Goal: Task Accomplishment & Management: Complete application form

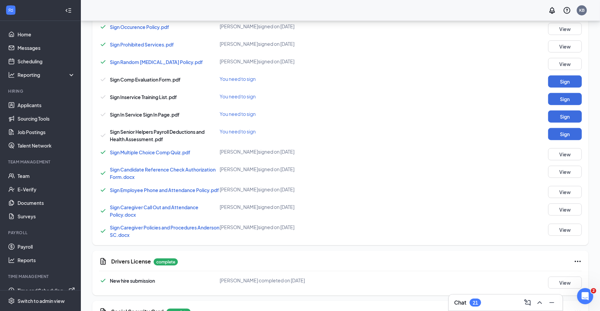
scroll to position [621, 0]
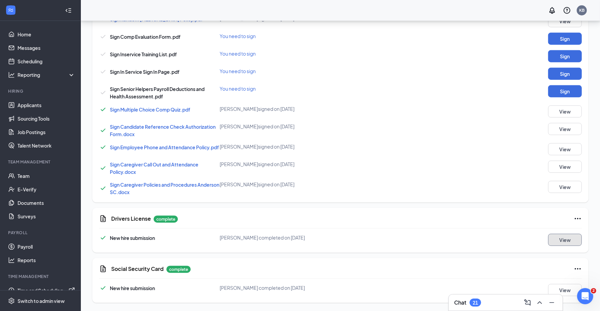
click at [556, 240] on button "View" at bounding box center [565, 240] width 34 height 12
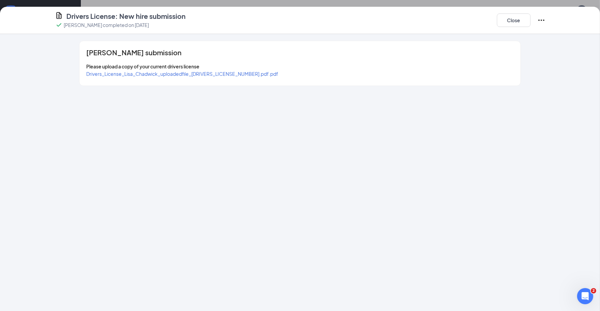
click at [167, 73] on span "Drivers_License_Lisa_Chadwick_uploadedfile_[DRIVERS_LICENSE_NUMBER].pdf.pdf" at bounding box center [182, 74] width 192 height 6
click at [506, 18] on button "Close" at bounding box center [514, 19] width 34 height 13
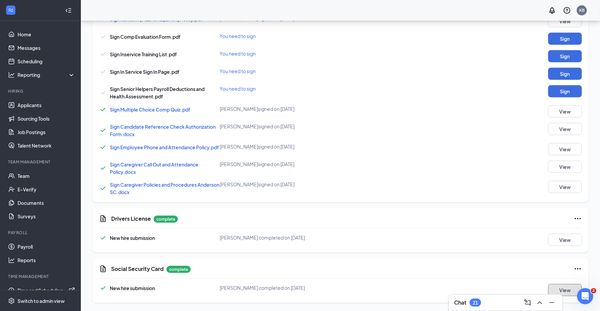
click at [575, 289] on button "View" at bounding box center [565, 290] width 34 height 12
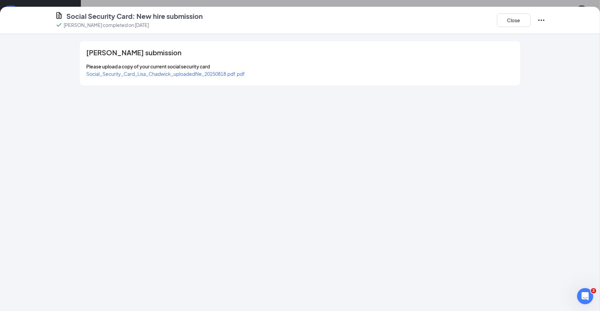
click at [184, 73] on span "Social_Security_Card_Lisa_Chadwick_uploadedfile_20250818.pdf.pdf" at bounding box center [165, 74] width 159 height 6
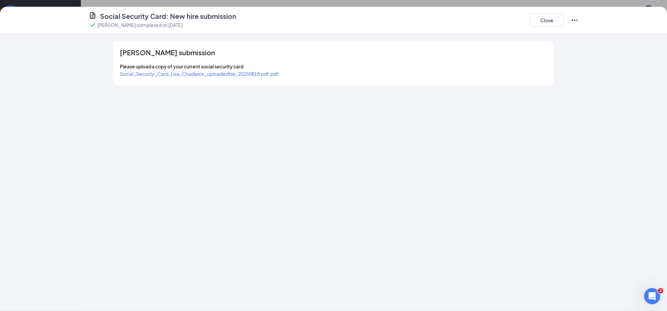
scroll to position [615, 0]
click at [546, 21] on button "Close" at bounding box center [548, 19] width 34 height 13
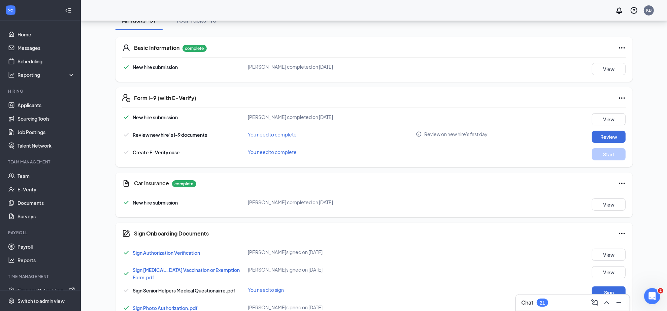
scroll to position [26, 0]
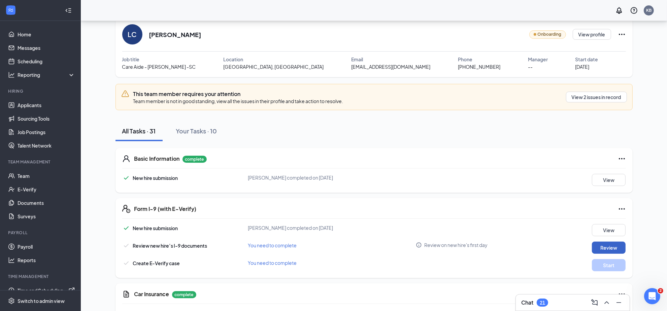
click at [606, 248] on button "Review" at bounding box center [609, 248] width 34 height 12
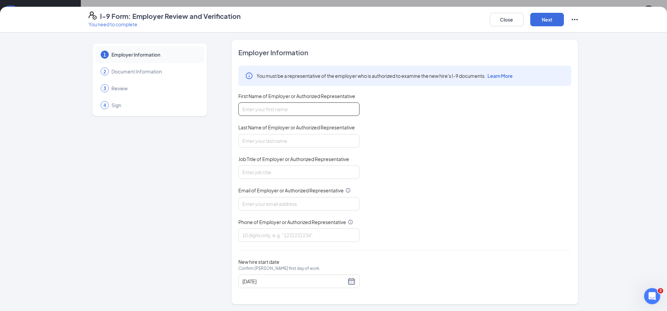
click at [285, 108] on input "First Name of Employer or Authorized Representative" at bounding box center [299, 108] width 121 height 13
type input "Kaiti"
type input "Brown"
type input "[EMAIL_ADDRESS][DOMAIN_NAME]"
type input "8648449151"
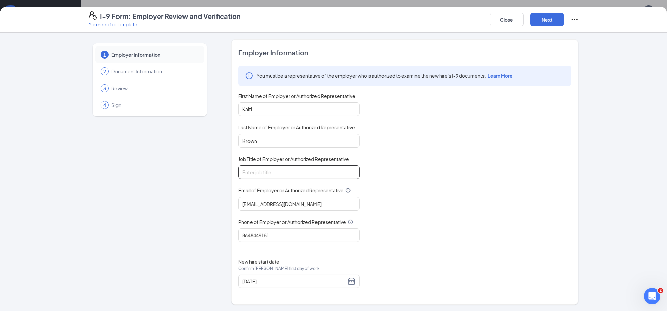
click at [272, 173] on input "Job Title of Employer or Authorized Representative" at bounding box center [299, 171] width 121 height 13
type input "Scheduling Manager"
click at [545, 19] on button "Next" at bounding box center [548, 19] width 34 height 13
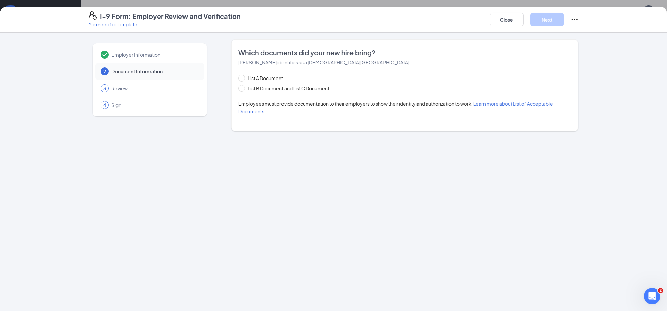
scroll to position [0, 0]
click at [247, 90] on span "List B Document and List C Document" at bounding box center [288, 88] width 87 height 7
click at [243, 90] on input "List B Document and List C Document" at bounding box center [241, 87] width 5 height 5
radio input "true"
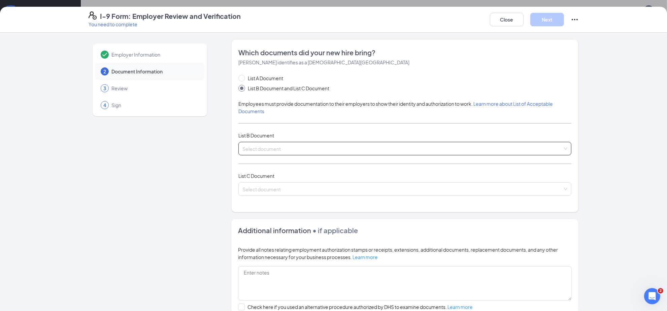
click at [326, 145] on input "search" at bounding box center [403, 147] width 320 height 10
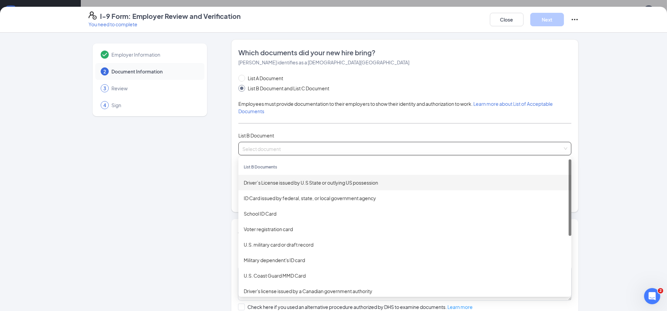
click at [295, 186] on div "Driver’s License issued by U.S State or outlying US possession" at bounding box center [405, 182] width 333 height 15
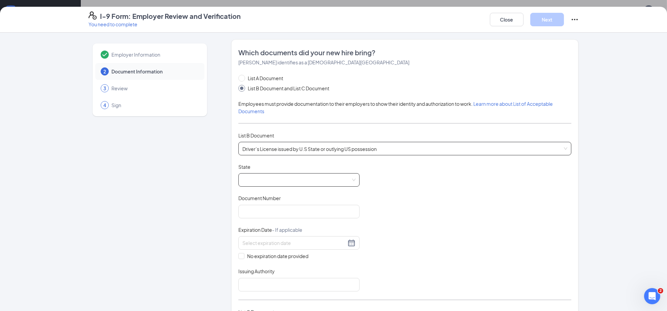
click at [258, 182] on span at bounding box center [299, 180] width 113 height 13
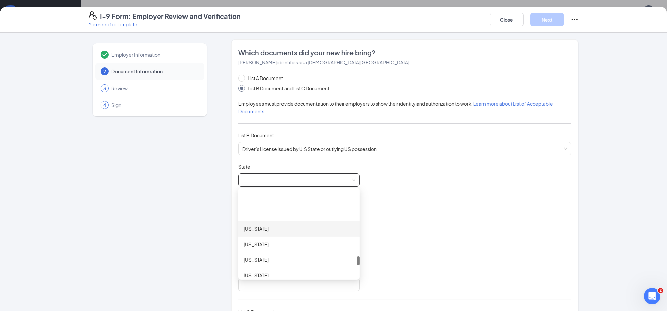
scroll to position [674, 0]
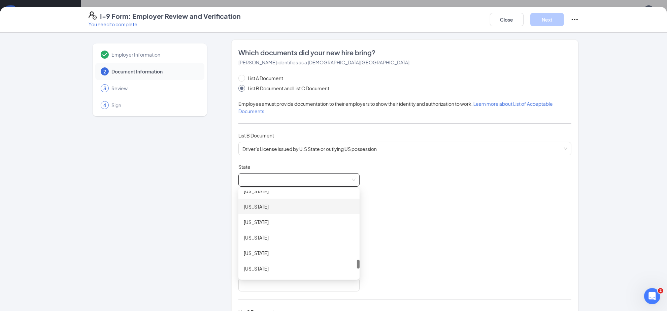
click at [274, 202] on div "[US_STATE]" at bounding box center [299, 206] width 121 height 15
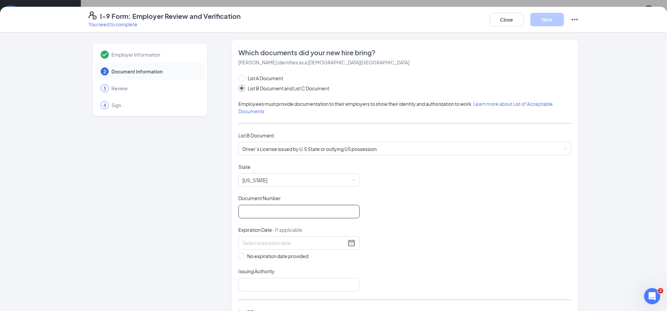
click at [258, 208] on input "Document Number" at bounding box center [299, 211] width 121 height 13
click at [270, 212] on input "Document Number" at bounding box center [299, 211] width 121 height 13
type input "10036414"
click at [253, 248] on div at bounding box center [299, 242] width 121 height 13
click at [253, 244] on input at bounding box center [295, 242] width 104 height 7
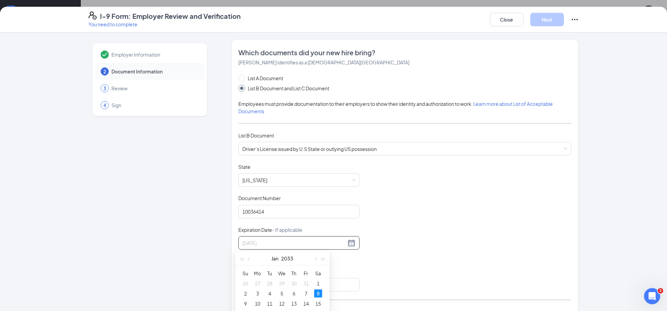
click at [317, 293] on div "8" at bounding box center [318, 293] width 8 height 8
type input "[DATE]"
click at [297, 288] on input "Issuing Authority" at bounding box center [299, 284] width 121 height 13
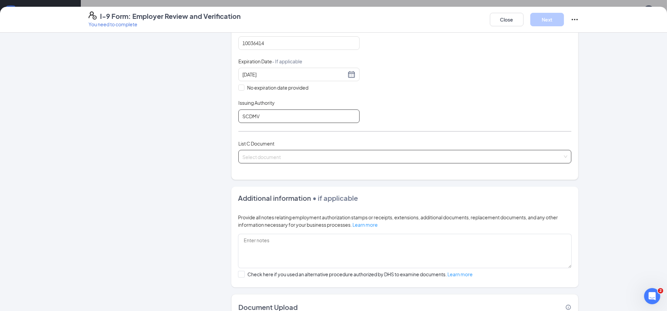
type input "SCDMV"
click at [277, 157] on input "search" at bounding box center [403, 155] width 320 height 10
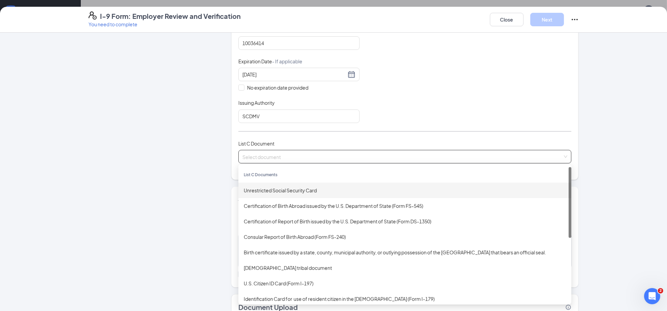
click at [280, 194] on div "Unrestricted Social Security Card" at bounding box center [405, 190] width 322 height 7
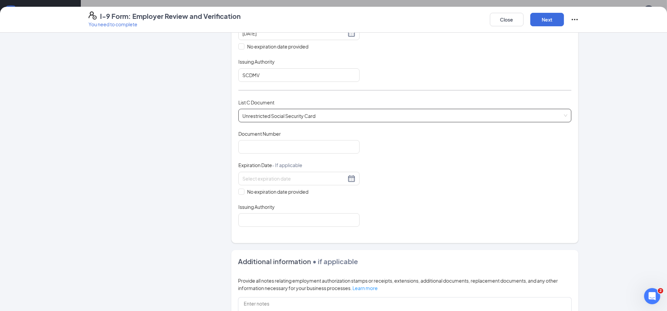
scroll to position [253, 0]
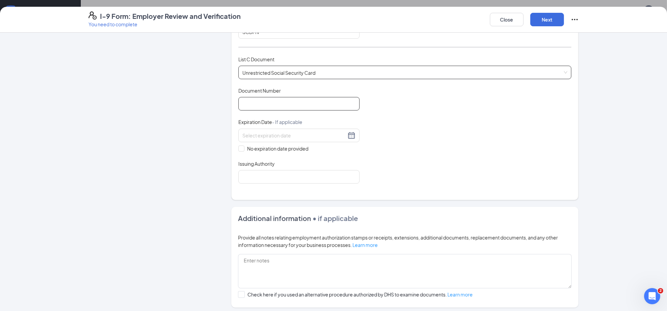
click at [254, 110] on input "Document Number" at bounding box center [299, 103] width 121 height 13
click at [258, 103] on input "Document Number" at bounding box center [299, 103] width 121 height 13
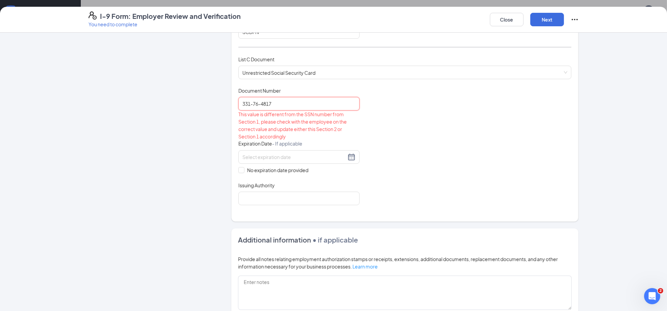
click at [259, 103] on input "331-76-4817" at bounding box center [299, 103] width 121 height 13
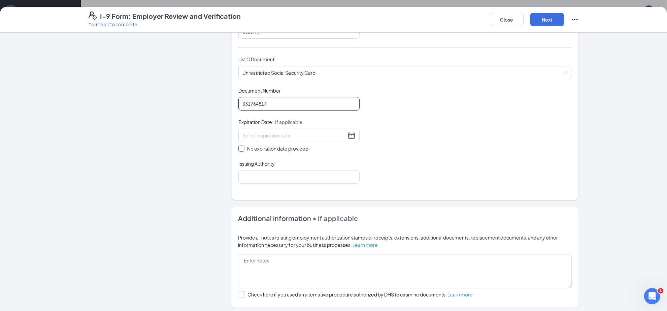
type input "331764817"
click at [240, 149] on input "No expiration date provided" at bounding box center [241, 148] width 5 height 5
checkbox input "true"
click at [248, 179] on input "Issuing Authority" at bounding box center [299, 177] width 121 height 13
type input "Social Security Administration"
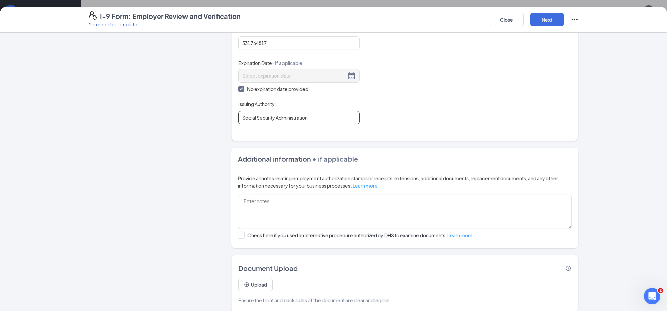
scroll to position [322, 0]
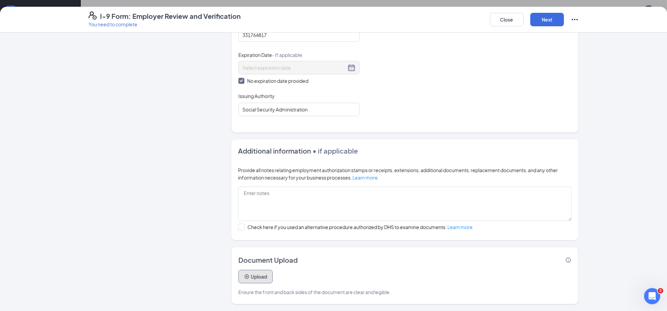
click at [245, 277] on icon "PlusCircle" at bounding box center [247, 276] width 4 height 4
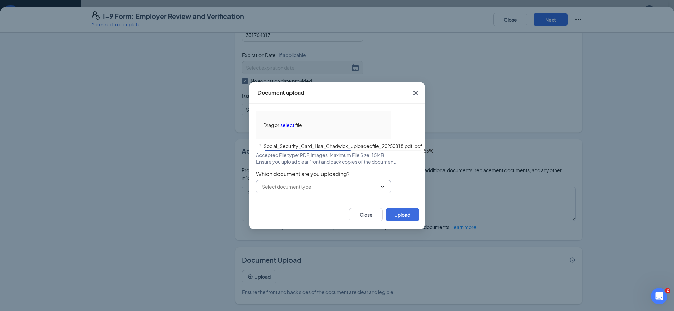
click at [305, 185] on input "text" at bounding box center [319, 186] width 115 height 7
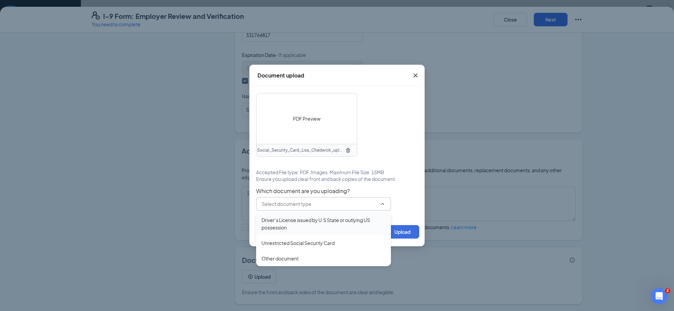
click at [300, 227] on div "Driver’s License issued by U.S State or outlying US possession" at bounding box center [323, 223] width 124 height 15
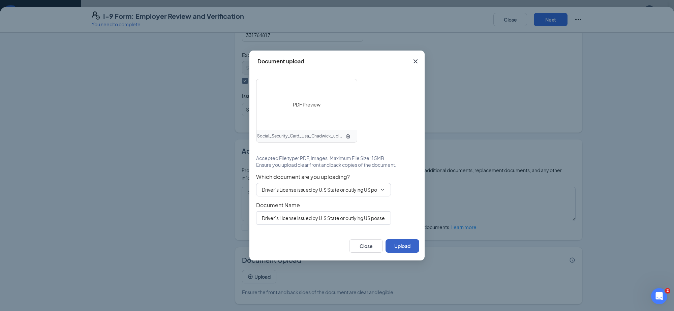
click at [408, 249] on button "Upload" at bounding box center [402, 245] width 34 height 13
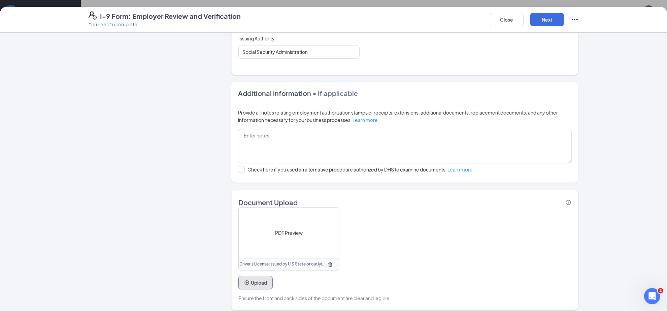
scroll to position [386, 0]
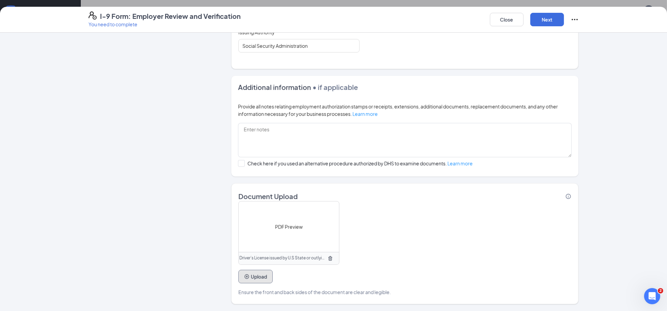
click at [253, 280] on button "Upload" at bounding box center [256, 276] width 34 height 13
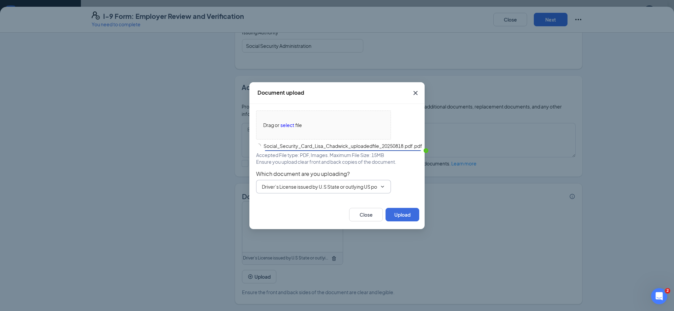
click at [312, 186] on div "Drag or select file Social_Security_Card_Lisa_Chadwick_uploadedfile_20250818.pd…" at bounding box center [337, 152] width 162 height 83
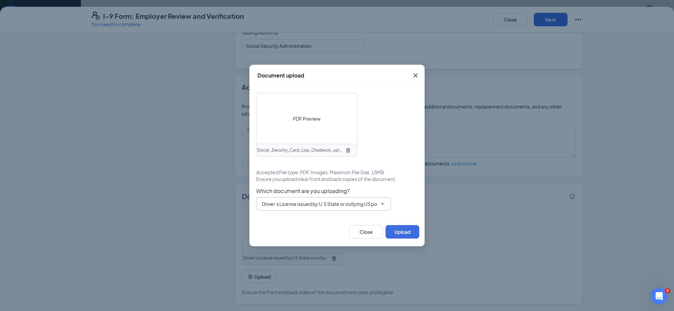
click at [304, 206] on input "Driver’s License issued by U.S State or outlying US possession" at bounding box center [319, 203] width 115 height 7
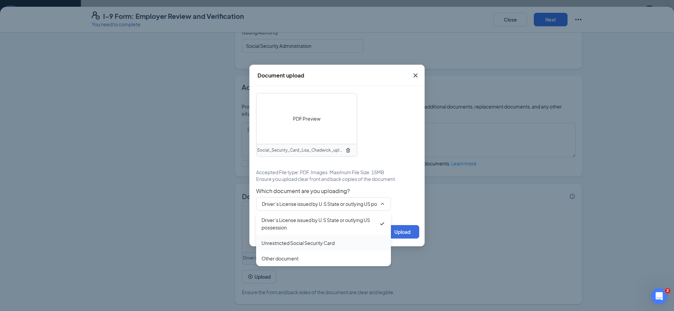
click at [306, 242] on div "Unrestricted Social Security Card" at bounding box center [297, 242] width 73 height 7
type input "Unrestricted Social Security Card"
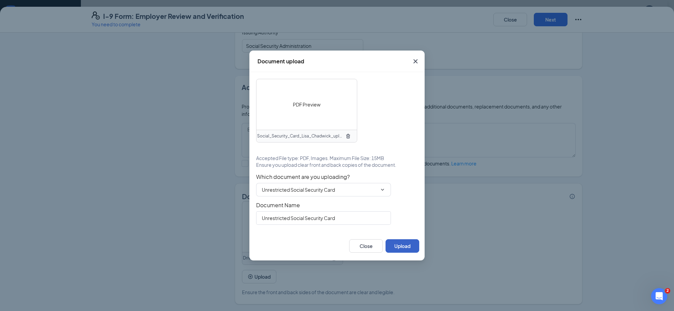
click at [404, 243] on button "Upload" at bounding box center [402, 245] width 34 height 13
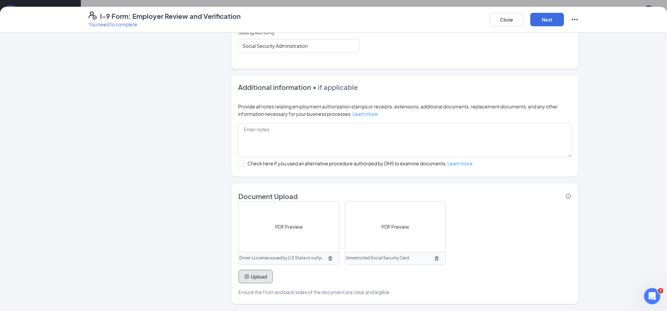
scroll to position [194, 0]
click at [554, 16] on button "Next" at bounding box center [548, 19] width 34 height 13
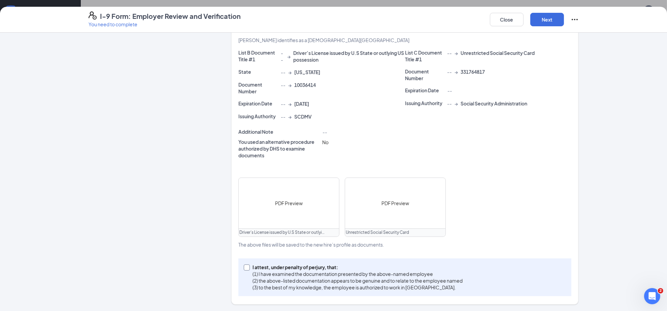
click at [244, 265] on input "I attest, under penalty of [PERSON_NAME], that: (1) I have examined the documen…" at bounding box center [246, 266] width 5 height 5
checkbox input "true"
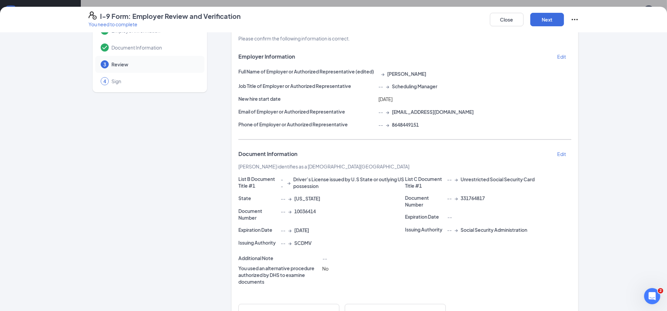
scroll to position [0, 0]
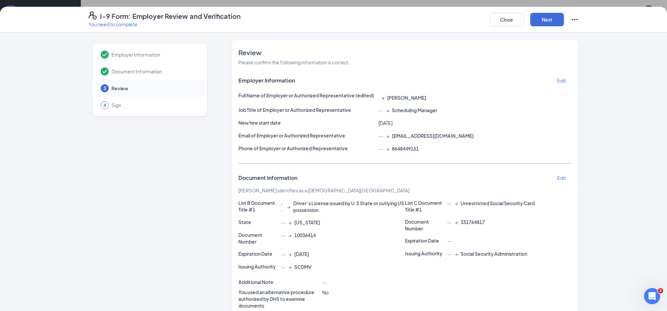
click at [560, 178] on p "Edit" at bounding box center [562, 178] width 9 height 7
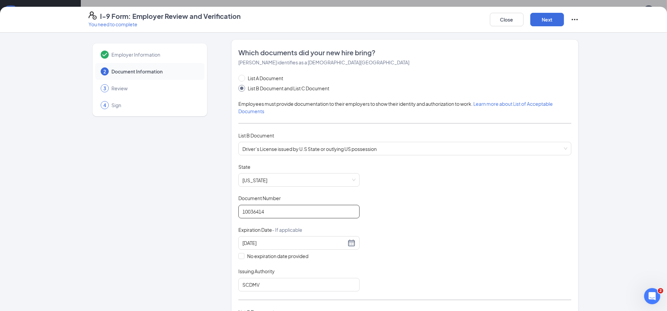
drag, startPoint x: 267, startPoint y: 213, endPoint x: 193, endPoint y: 217, distance: 74.2
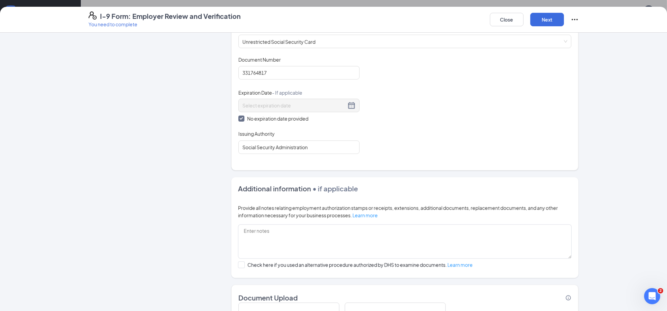
scroll to position [337, 0]
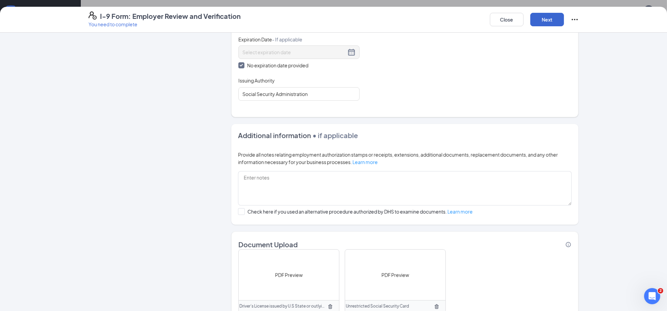
type input "100367414"
click at [542, 23] on button "Next" at bounding box center [548, 19] width 34 height 13
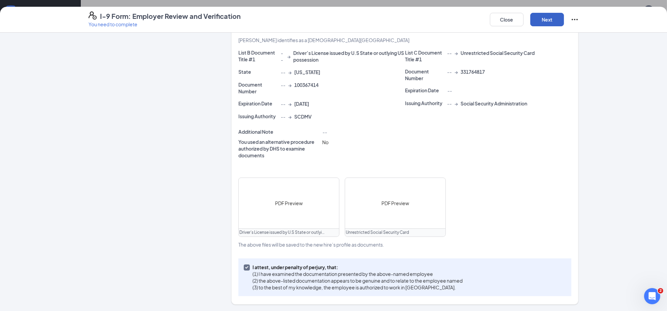
click at [542, 23] on button "Next" at bounding box center [548, 19] width 34 height 13
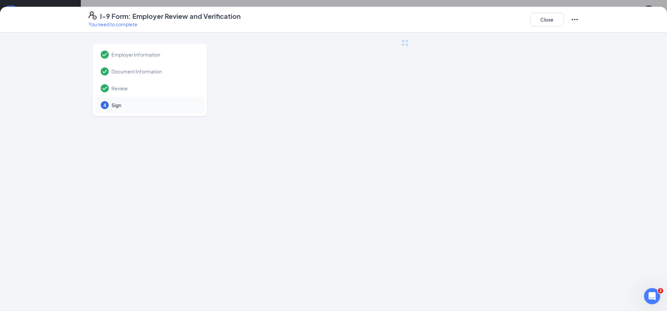
scroll to position [0, 0]
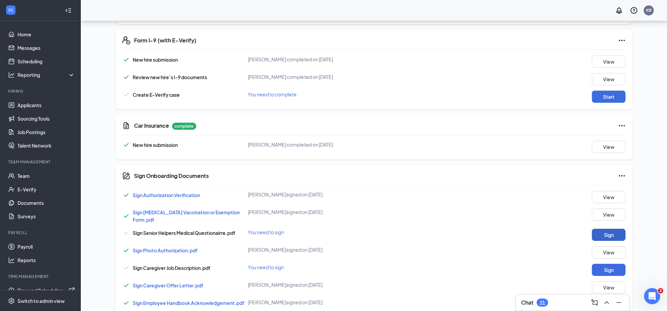
click at [606, 230] on button "Sign" at bounding box center [609, 235] width 34 height 12
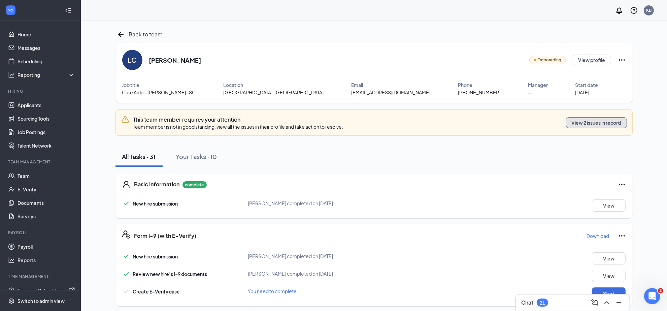
click at [594, 121] on button "View 2 issues in record" at bounding box center [596, 122] width 61 height 11
click at [23, 179] on link "Team" at bounding box center [47, 175] width 58 height 13
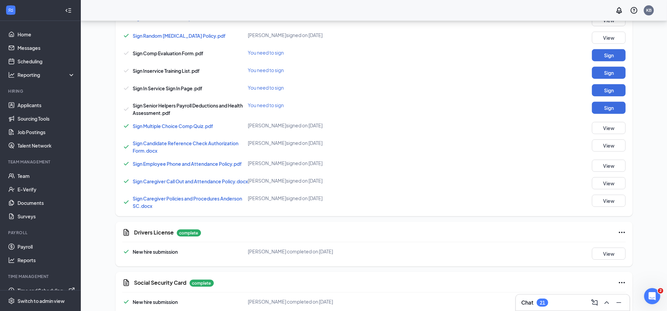
scroll to position [615, 0]
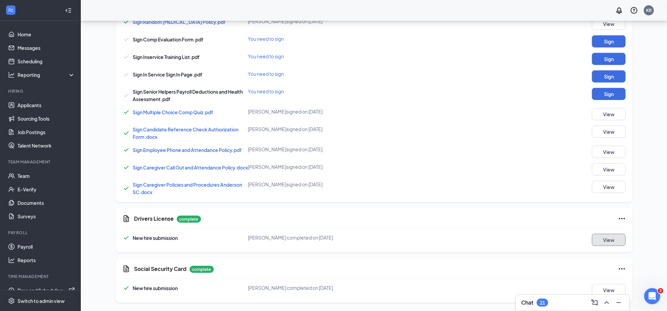
click at [617, 241] on button "View" at bounding box center [609, 240] width 34 height 12
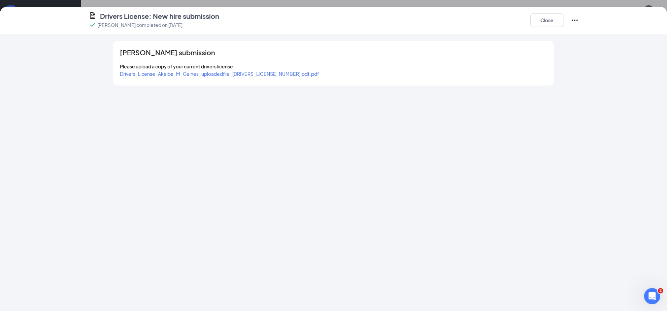
click at [245, 74] on span "Drivers_License_Akeiba_M_Gaines_uploadedfile_20250808.pdf.pdf" at bounding box center [219, 74] width 199 height 6
click at [549, 17] on button "Close" at bounding box center [548, 19] width 34 height 13
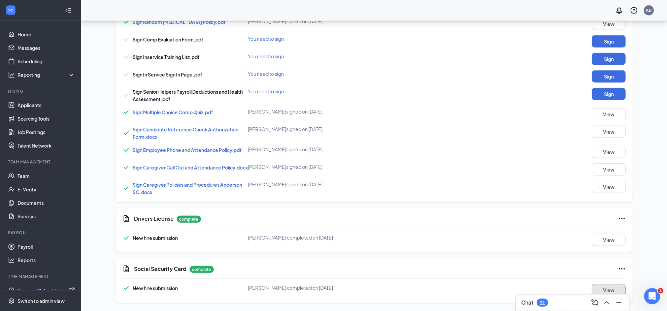
click at [607, 290] on button "View" at bounding box center [609, 290] width 34 height 12
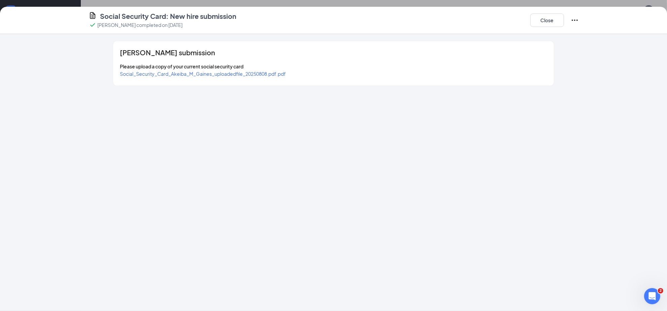
click at [213, 74] on span "Social_Security_Card_Akeiba_M_Gaines_uploadedfile_20250808.pdf.pdf" at bounding box center [203, 74] width 166 height 6
click at [538, 17] on button "Close" at bounding box center [548, 19] width 34 height 13
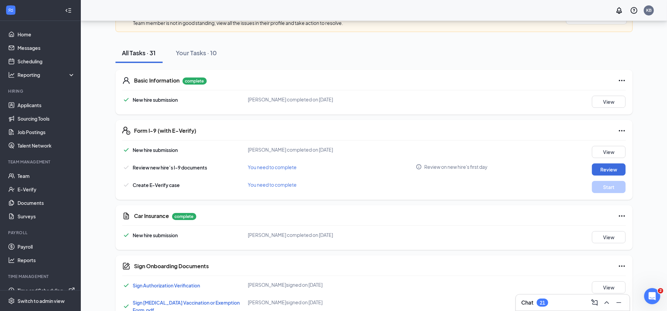
scroll to position [126, 0]
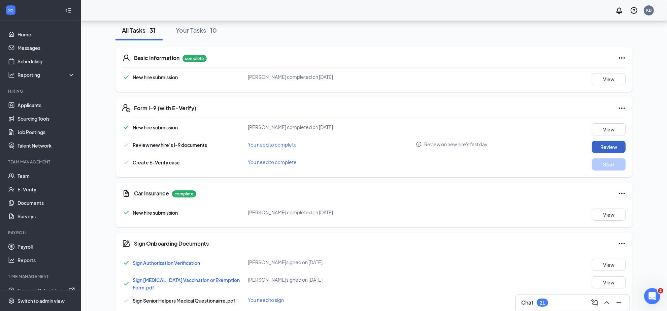
click at [600, 145] on button "Review" at bounding box center [609, 147] width 34 height 12
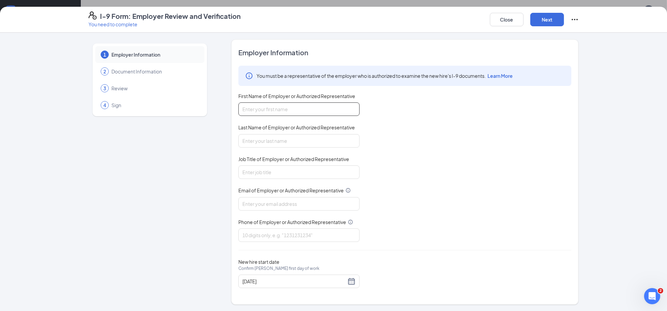
click at [302, 111] on input "First Name of Employer or Authorized Representative" at bounding box center [299, 108] width 121 height 13
type input "Kaiti"
type input "Brown"
type input "[EMAIL_ADDRESS][DOMAIN_NAME]"
type input "8648449151"
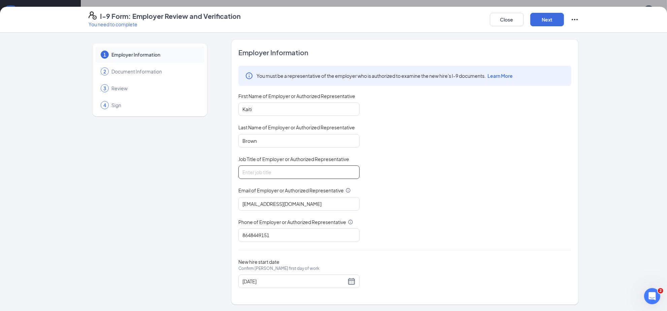
drag, startPoint x: 265, startPoint y: 171, endPoint x: 266, endPoint y: 177, distance: 6.1
click at [265, 171] on input "Job Title of Employer or Authorized Representative" at bounding box center [299, 171] width 121 height 13
type input "Scheduling Manager"
click at [347, 281] on div "08/12/2025" at bounding box center [299, 281] width 113 height 8
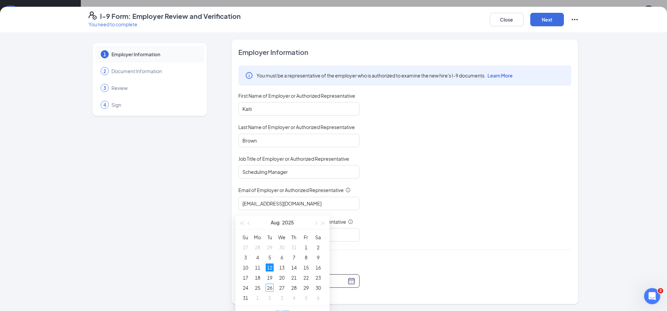
scroll to position [211, 0]
type input "[DATE]"
click at [270, 275] on div "26" at bounding box center [270, 277] width 8 height 8
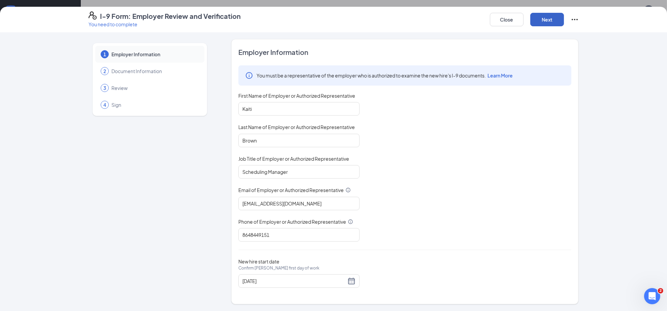
click at [556, 21] on button "Next" at bounding box center [548, 19] width 34 height 13
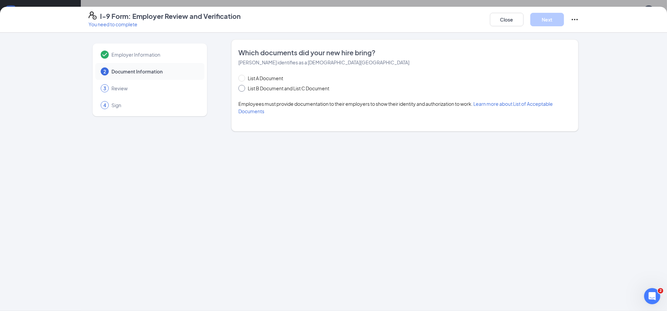
click at [251, 91] on span "List B Document and List C Document" at bounding box center [288, 88] width 87 height 7
click at [243, 90] on input "List B Document and List C Document" at bounding box center [241, 87] width 5 height 5
radio input "true"
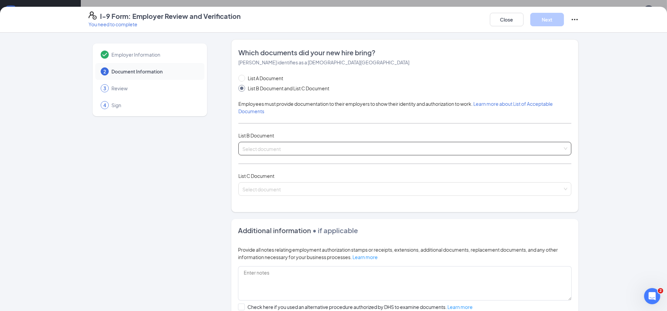
click at [251, 147] on input "search" at bounding box center [403, 147] width 320 height 10
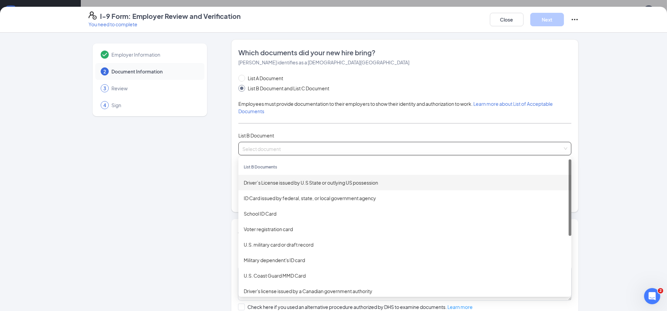
click at [291, 188] on div "Driver’s License issued by U.S State or outlying US possession" at bounding box center [405, 182] width 333 height 15
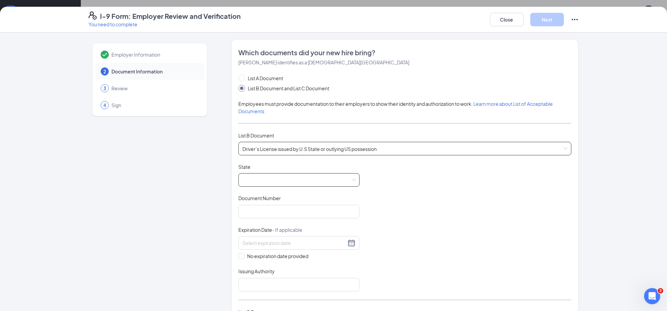
click at [264, 182] on span at bounding box center [299, 180] width 113 height 13
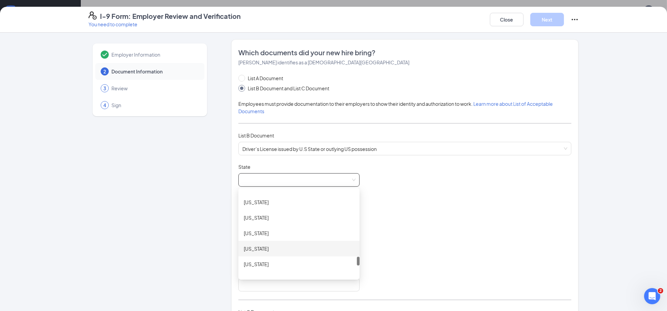
click at [271, 252] on div "[US_STATE]" at bounding box center [299, 248] width 111 height 7
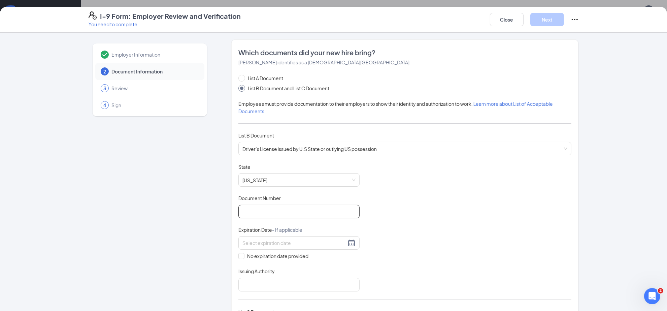
click at [246, 212] on input "Document Number" at bounding box center [299, 211] width 121 height 13
type input "102475420"
click at [259, 247] on input at bounding box center [295, 242] width 104 height 7
click at [318, 304] on div "18" at bounding box center [318, 303] width 8 height 8
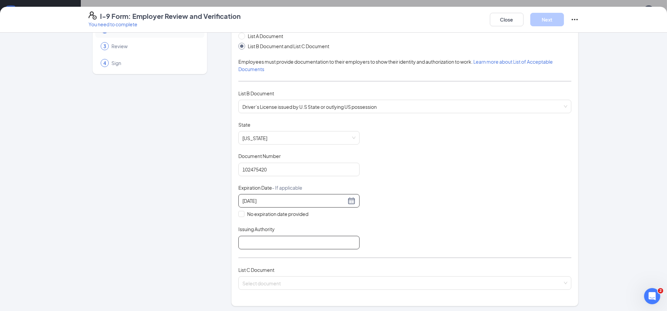
type input "04/18/2026"
click at [270, 245] on input "Issuing Authority" at bounding box center [299, 242] width 121 height 13
type input "SCDMV"
click at [282, 283] on input "search" at bounding box center [403, 282] width 320 height 10
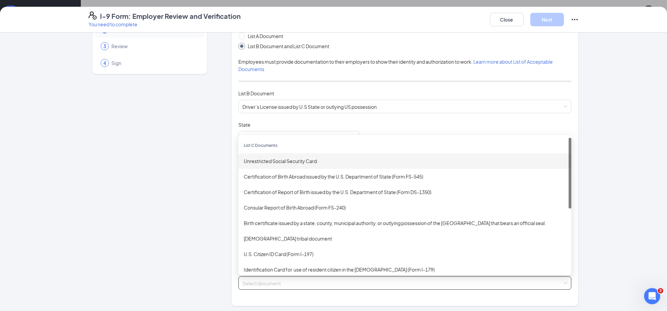
click at [290, 156] on div "Unrestricted Social Security Card" at bounding box center [405, 160] width 333 height 15
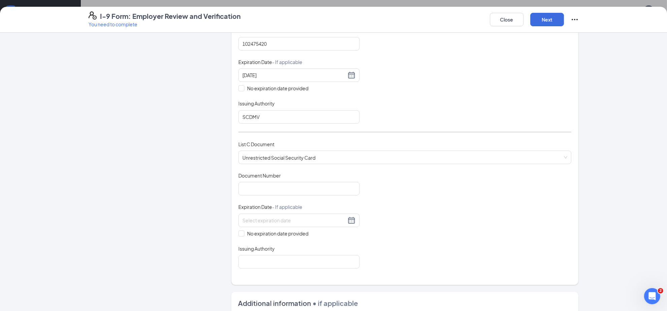
scroll to position [168, 0]
click at [260, 181] on div "Document Number" at bounding box center [299, 176] width 121 height 10
click at [259, 187] on input "Document Number" at bounding box center [299, 187] width 121 height 13
type input "251891599"
click at [241, 231] on span at bounding box center [242, 233] width 6 height 6
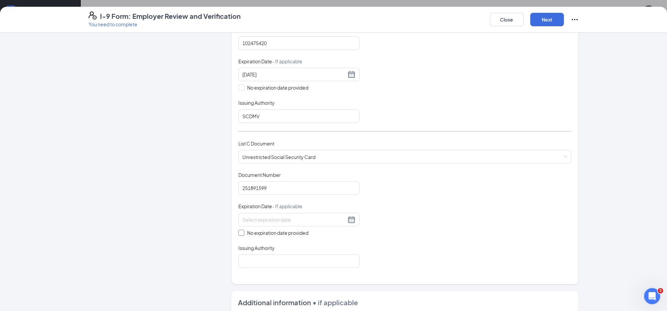
click at [241, 231] on input "No expiration date provided" at bounding box center [241, 232] width 5 height 5
checkbox input "true"
click at [244, 260] on input "Issuing Authority" at bounding box center [299, 262] width 121 height 13
type input "Social Security Administration"
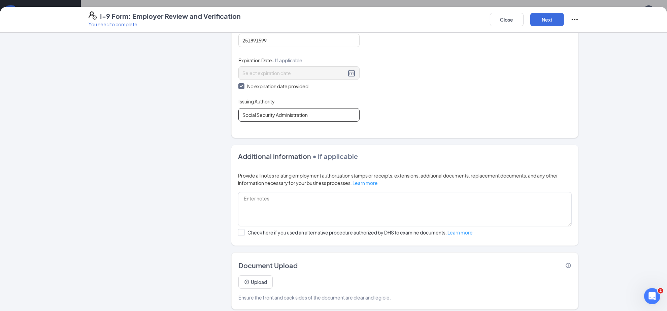
scroll to position [322, 0]
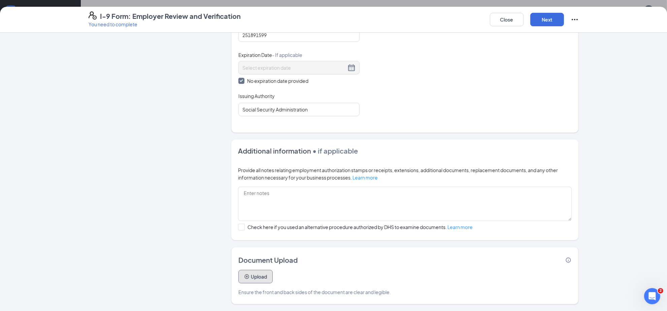
click at [253, 281] on button "Upload" at bounding box center [256, 276] width 34 height 13
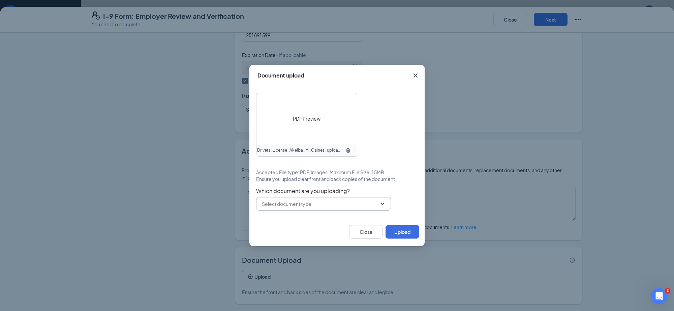
click at [300, 204] on input "text" at bounding box center [319, 203] width 115 height 7
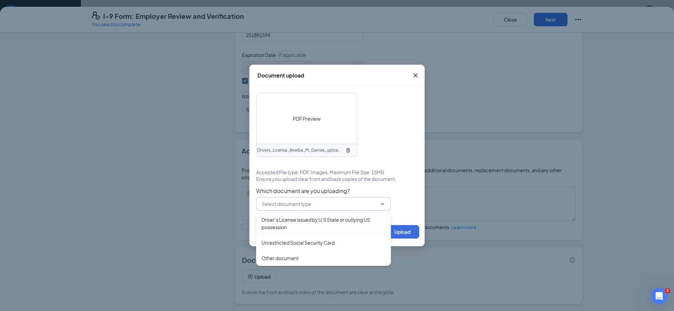
click at [298, 221] on div "Driver’s License issued by U.S State or outlying US possession" at bounding box center [323, 223] width 124 height 15
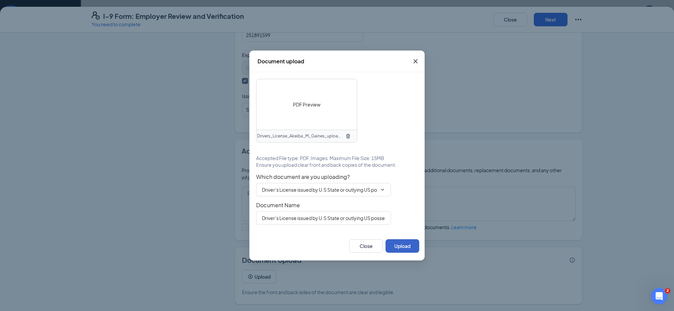
click at [400, 246] on button "Upload" at bounding box center [402, 245] width 34 height 13
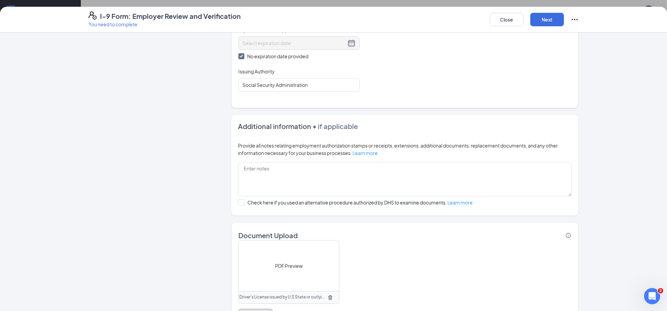
scroll to position [386, 0]
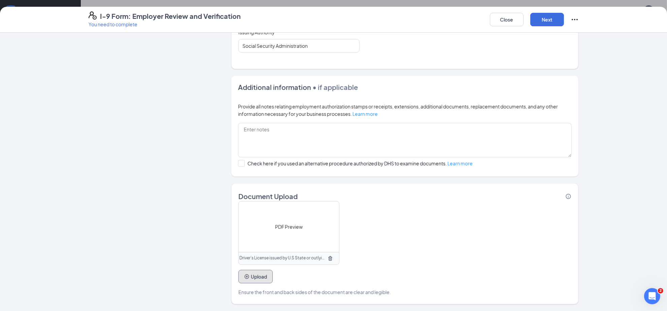
click at [255, 279] on button "Upload" at bounding box center [256, 276] width 34 height 13
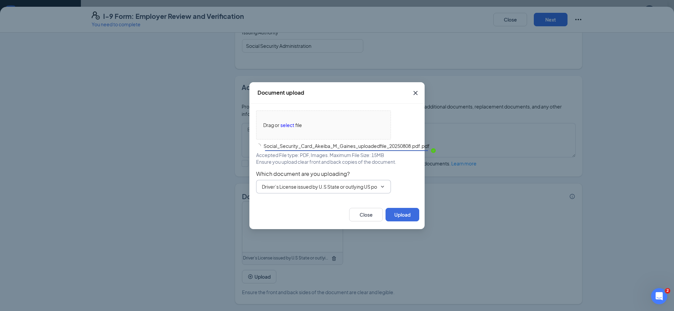
click at [336, 189] on input "Driver’s License issued by U.S State or outlying US possession" at bounding box center [319, 186] width 115 height 7
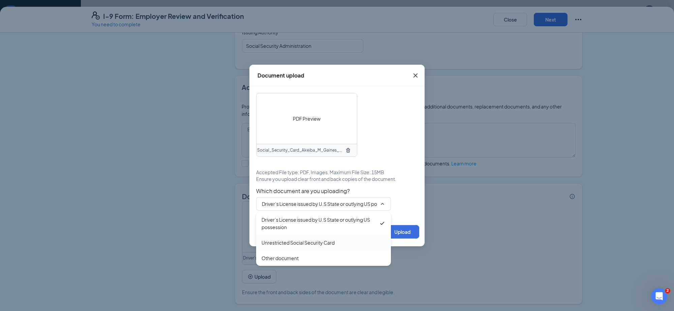
click at [296, 240] on div "Unrestricted Social Security Card" at bounding box center [297, 242] width 73 height 7
type input "Unrestricted Social Security Card"
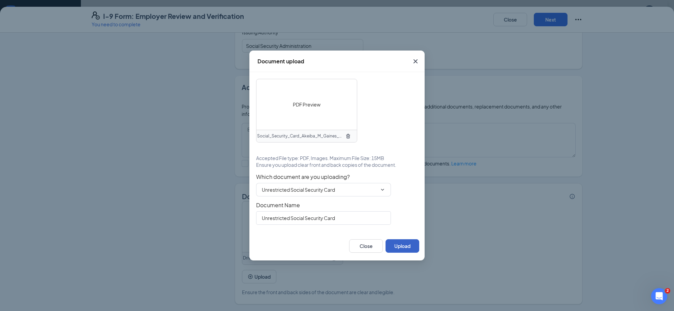
click at [410, 247] on button "Upload" at bounding box center [402, 245] width 34 height 13
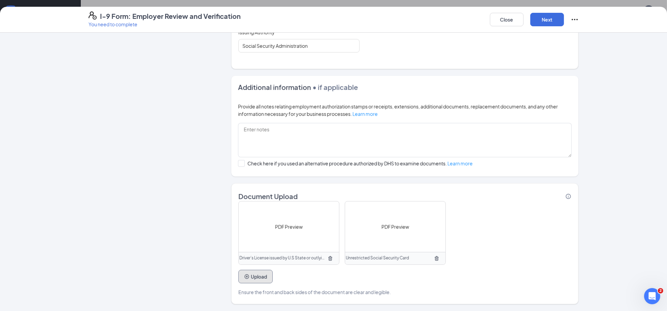
scroll to position [337, 0]
click at [541, 19] on button "Next" at bounding box center [548, 19] width 34 height 13
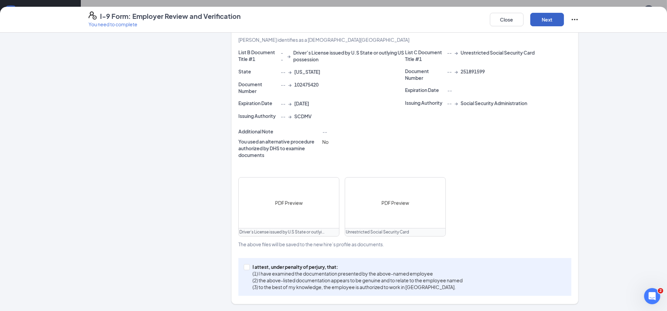
scroll to position [150, 0]
click at [244, 266] on input "I attest, under penalty of [PERSON_NAME], that: (1) I have examined the documen…" at bounding box center [246, 266] width 5 height 5
checkbox input "true"
click at [546, 22] on button "Next" at bounding box center [548, 19] width 34 height 13
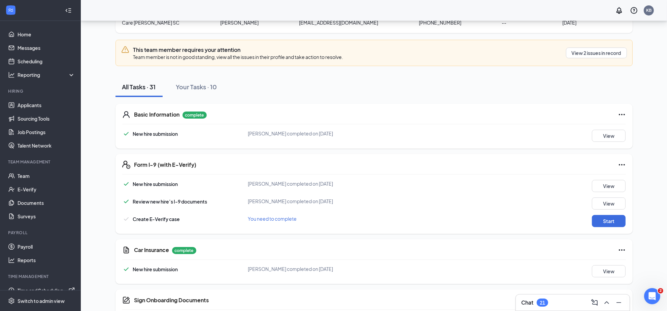
scroll to position [0, 0]
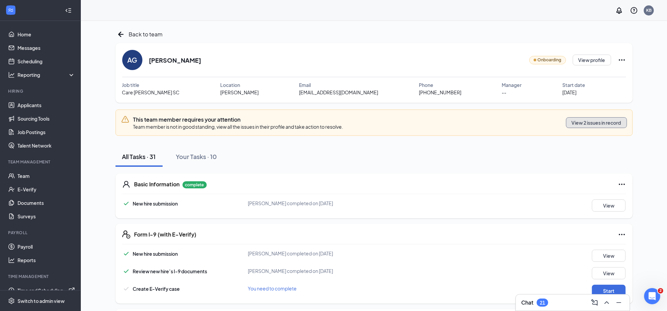
click at [588, 124] on button "View 2 issues in record" at bounding box center [596, 122] width 61 height 11
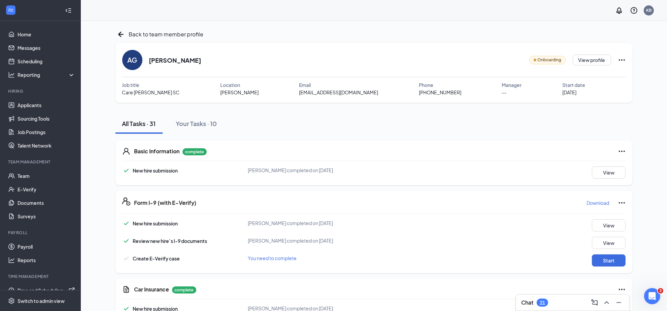
scroll to position [168, 0]
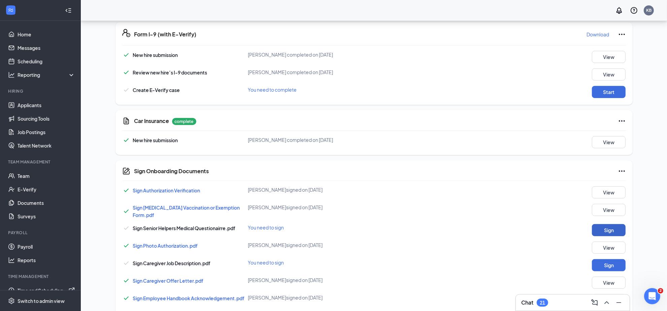
click at [617, 226] on button "Sign" at bounding box center [609, 230] width 34 height 12
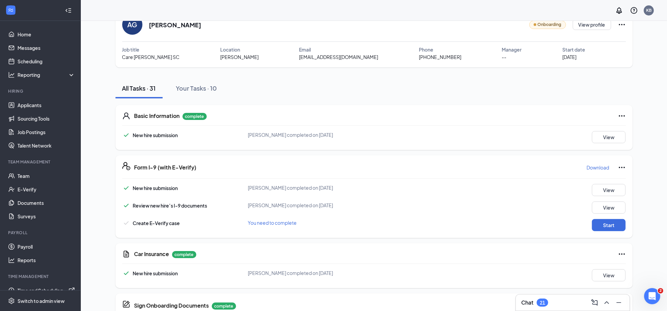
scroll to position [0, 0]
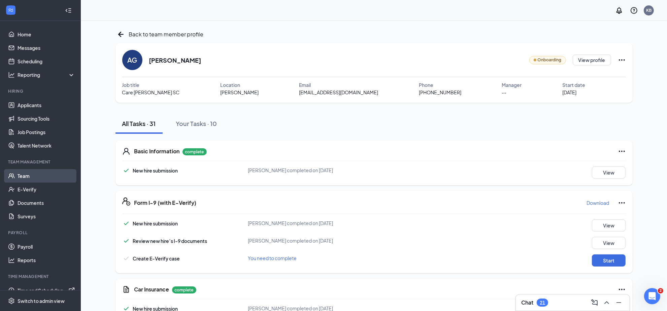
click at [25, 177] on link "Team" at bounding box center [47, 175] width 58 height 13
